Goal: Transaction & Acquisition: Purchase product/service

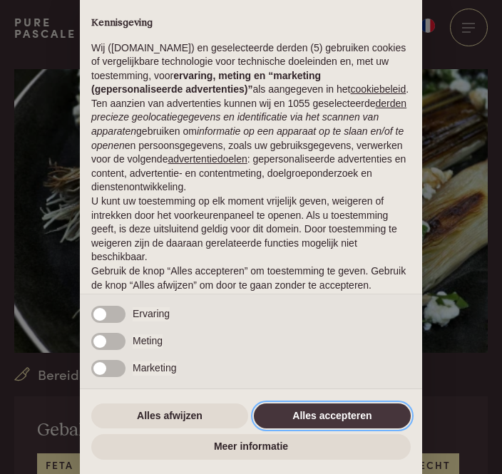
click at [310, 420] on button "Alles accepteren" at bounding box center [332, 417] width 157 height 26
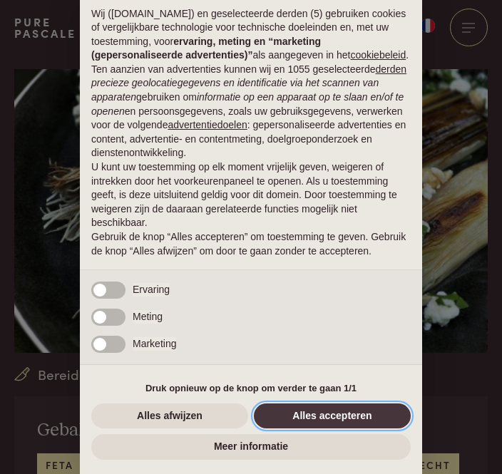
click at [292, 418] on button "Alles accepteren" at bounding box center [332, 417] width 157 height 26
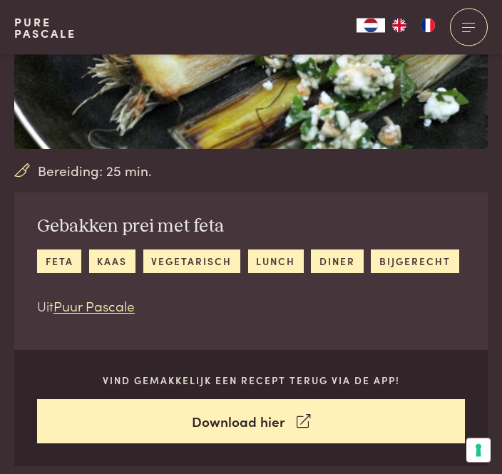
scroll to position [235, 0]
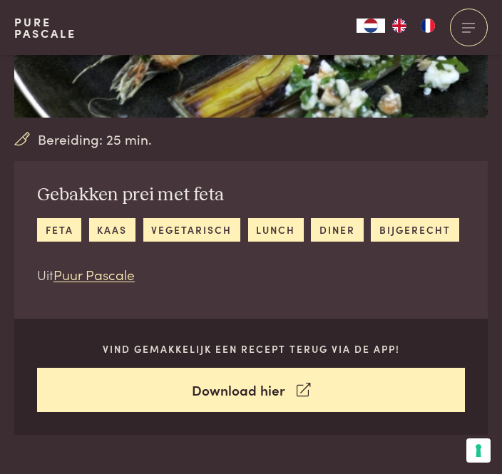
click at [143, 382] on link "Download hier" at bounding box center [251, 390] width 428 height 45
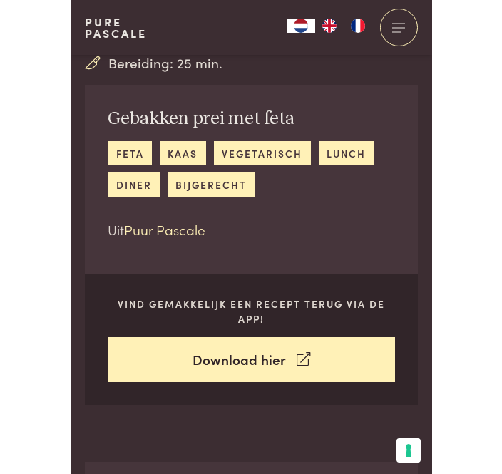
scroll to position [281, 0]
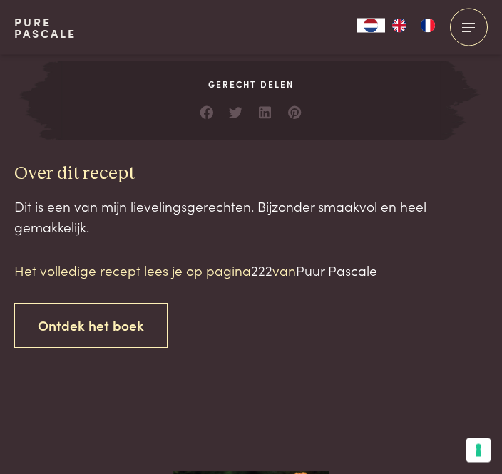
scroll to position [1001, 0]
click at [92, 305] on link "Ontdek het boek" at bounding box center [90, 325] width 153 height 45
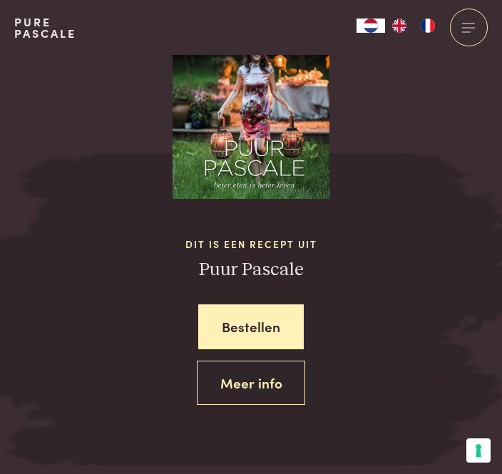
scroll to position [1452, 0]
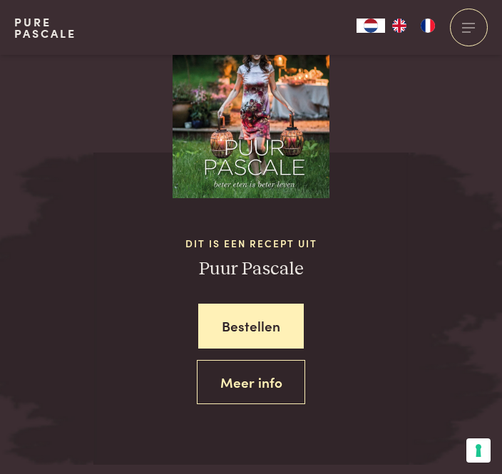
click at [224, 376] on link "Meer info" at bounding box center [251, 382] width 109 height 45
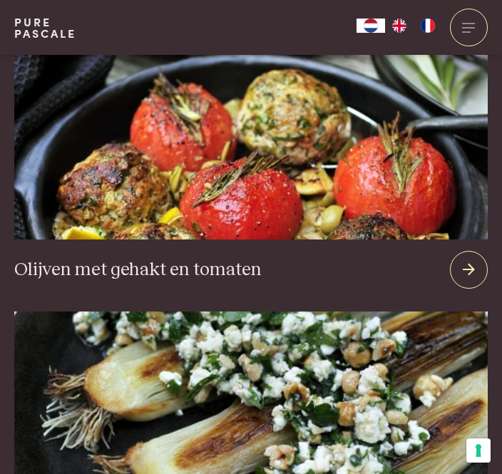
scroll to position [2235, 0]
